Goal: Obtain resource: Download file/media

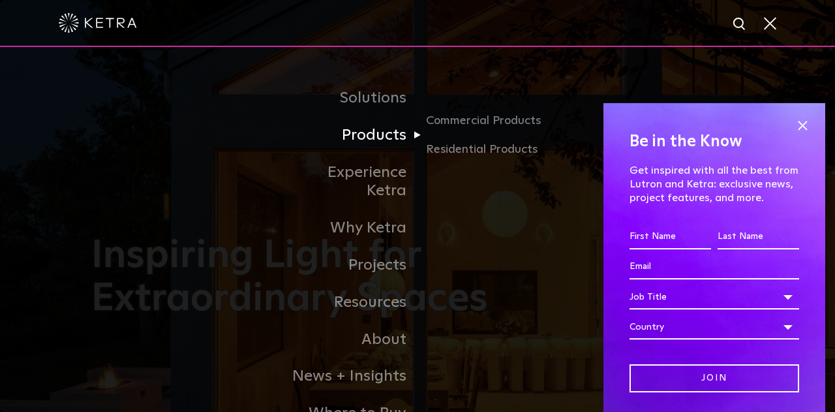
drag, startPoint x: 0, startPoint y: 0, endPoint x: 394, endPoint y: 137, distance: 417.1
click at [394, 137] on link "Products" at bounding box center [351, 135] width 134 height 37
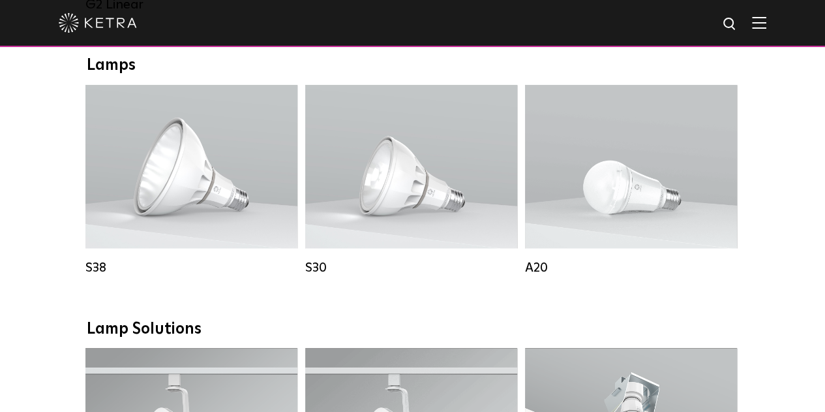
scroll to position [939, 0]
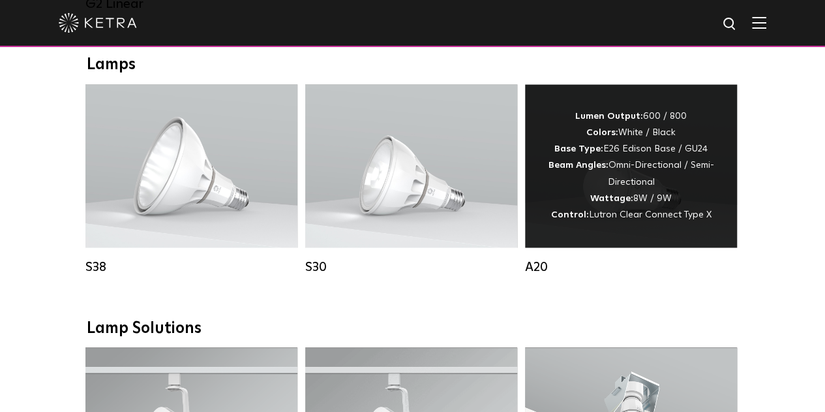
click at [580, 205] on div "Lumen Output: 600 / 800 Colors: White / Black Base Type: E26 Edison Base / GU24…" at bounding box center [631, 165] width 173 height 115
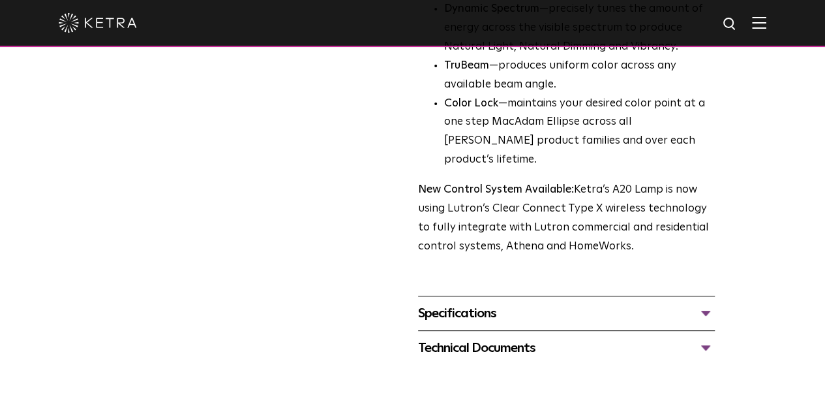
scroll to position [483, 0]
click at [715, 337] on div "Technical Documents" at bounding box center [566, 347] width 297 height 21
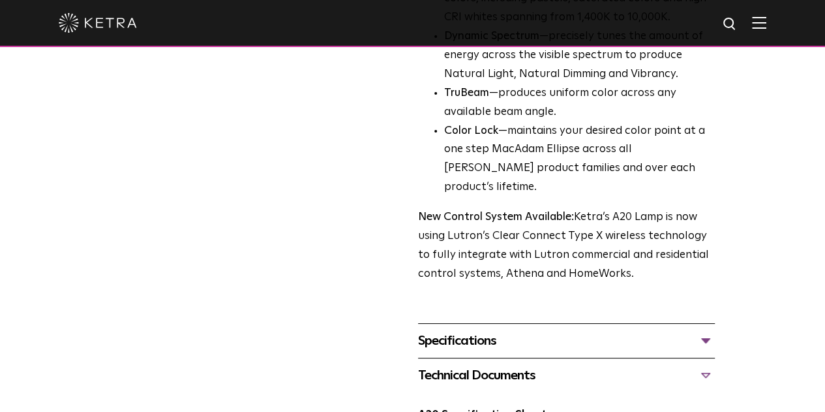
scroll to position [466, 0]
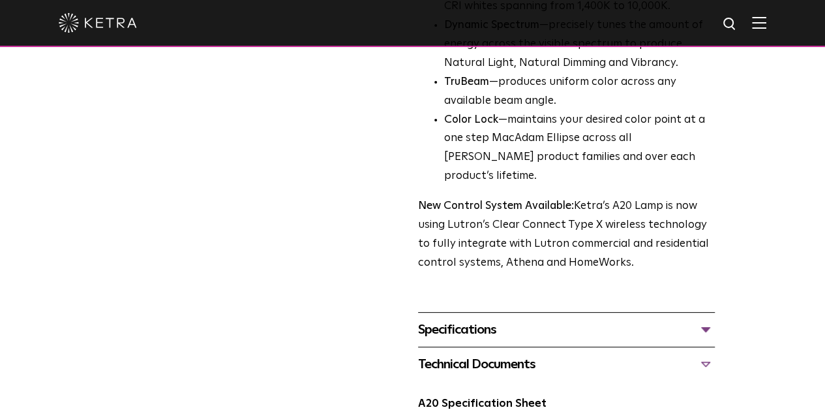
click at [715, 319] on div "Specifications" at bounding box center [566, 329] width 297 height 21
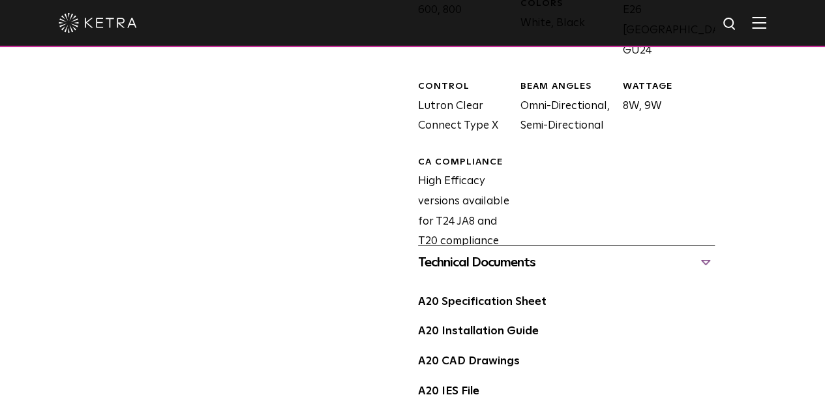
scroll to position [841, 0]
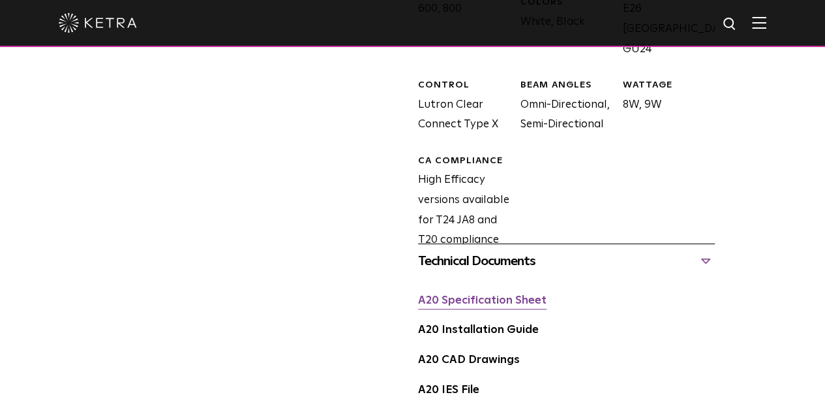
click at [514, 295] on link "A20 Specification Sheet" at bounding box center [482, 300] width 128 height 11
